Goal: Check status: Check status

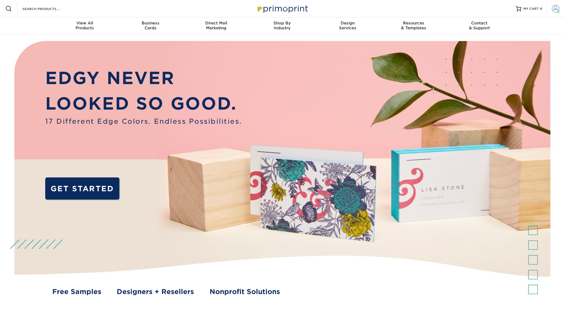
click at [555, 9] on span at bounding box center [556, 9] width 8 height 8
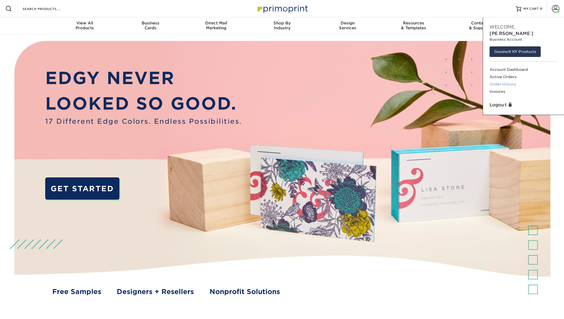
click at [511, 80] on link "Order History" at bounding box center [524, 83] width 68 height 7
click at [503, 80] on link "Order History" at bounding box center [524, 83] width 68 height 7
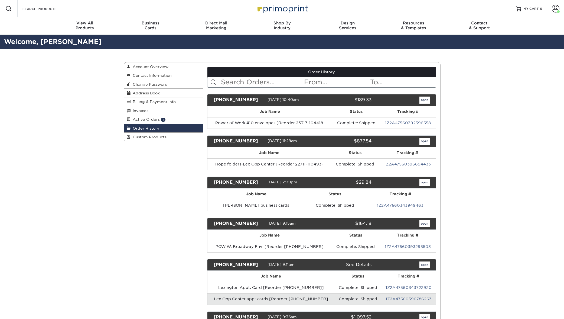
click at [251, 81] on input "text" at bounding box center [262, 82] width 83 height 10
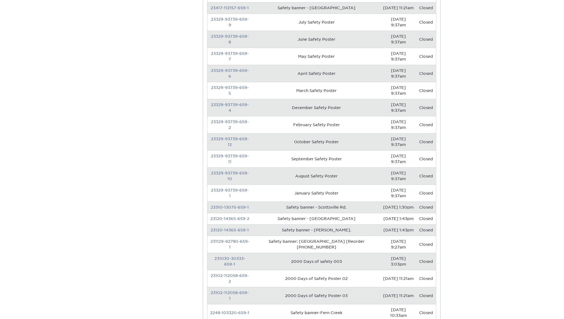
scroll to position [357, 0]
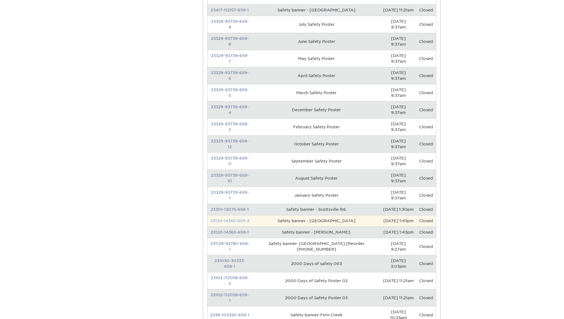
type input "safety"
click at [233, 218] on link "23120-14365-659-2" at bounding box center [230, 220] width 39 height 4
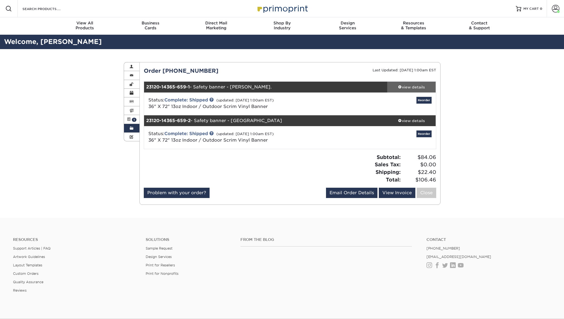
click at [411, 85] on div "view details" at bounding box center [412, 86] width 49 height 5
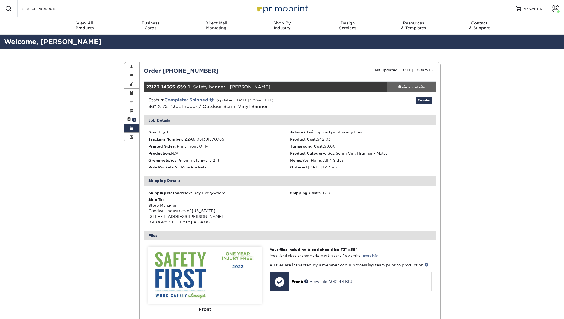
click at [414, 88] on div "view details" at bounding box center [412, 86] width 49 height 5
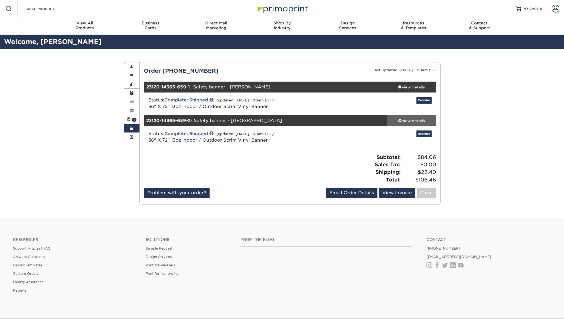
click at [412, 120] on div "view details" at bounding box center [412, 120] width 49 height 5
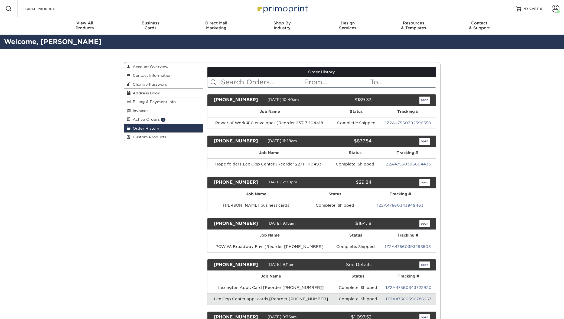
click at [268, 80] on input "text" at bounding box center [262, 82] width 83 height 10
